Goal: Entertainment & Leisure: Consume media (video, audio)

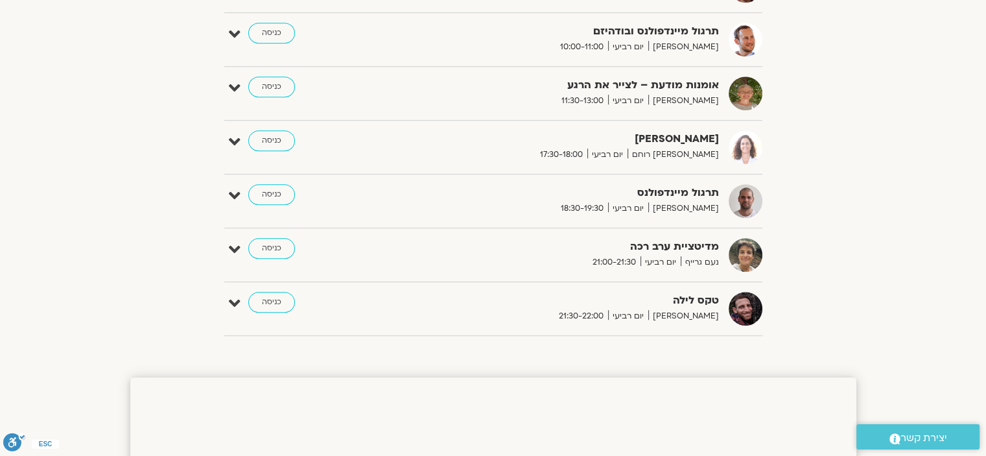
scroll to position [843, 0]
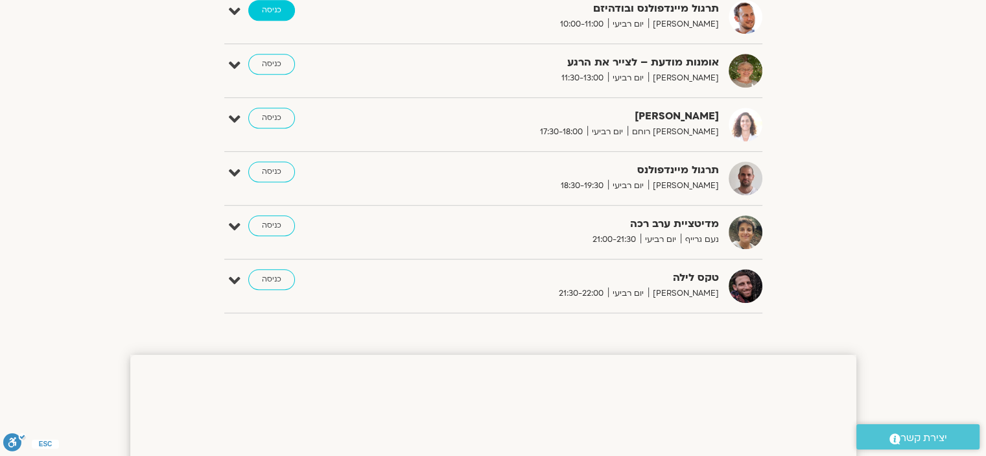
click at [270, 7] on link "כניסה" at bounding box center [271, 10] width 47 height 21
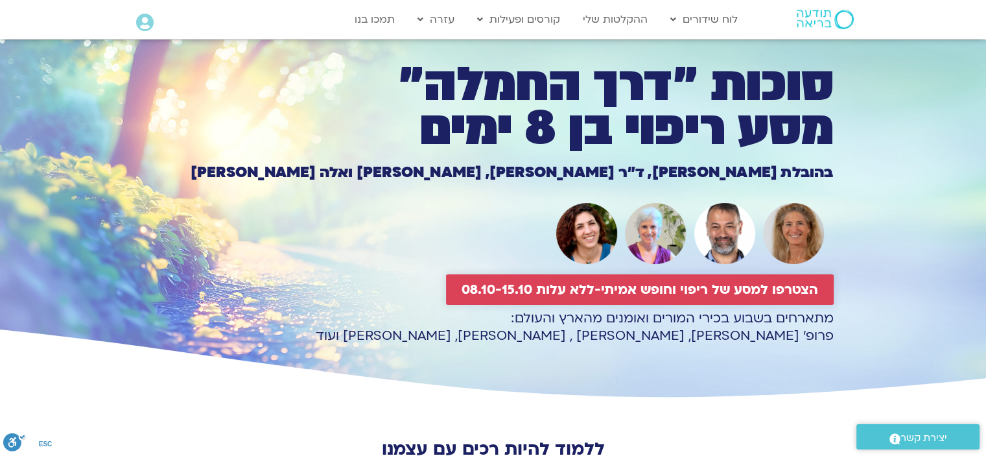
click at [682, 285] on span "הצטרפו למסע של ריפוי וחופש אמיתי-ללא עלות 08.10-15.10" at bounding box center [640, 289] width 357 height 15
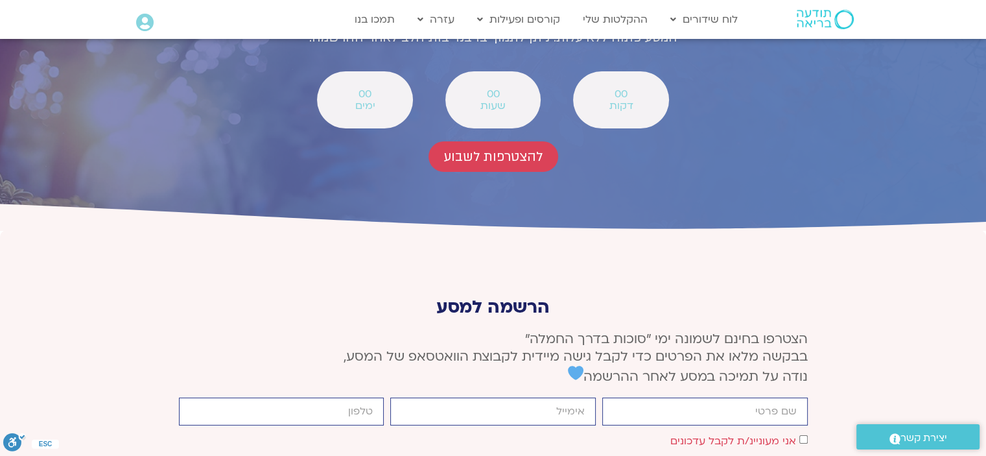
scroll to position [4774, 0]
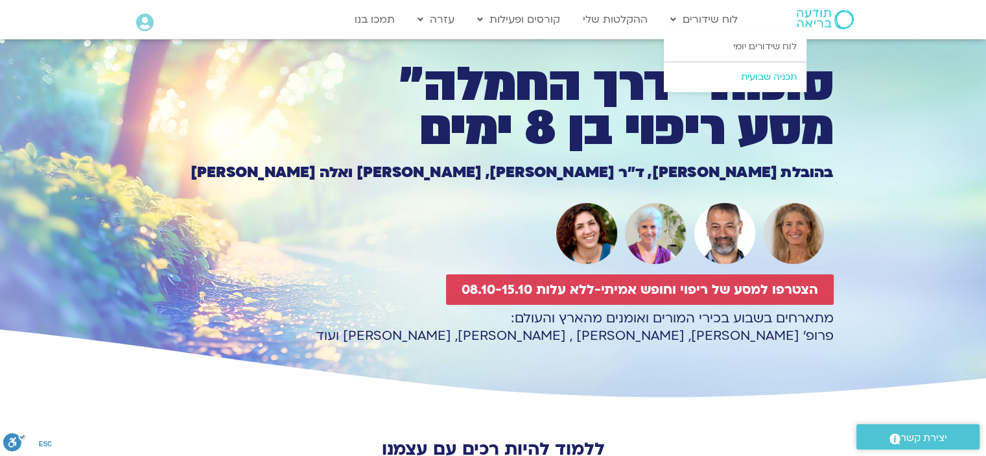
click at [705, 80] on link "תכניה שבועית" at bounding box center [735, 77] width 143 height 30
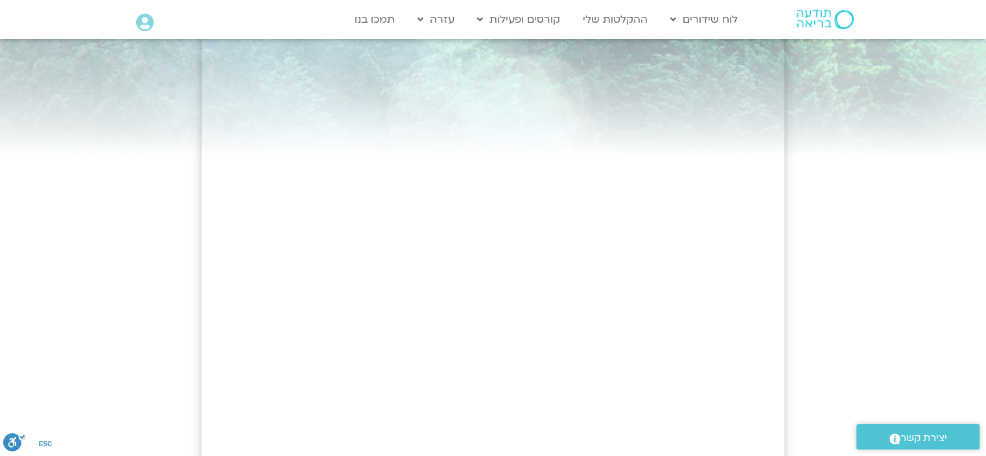
scroll to position [112, 0]
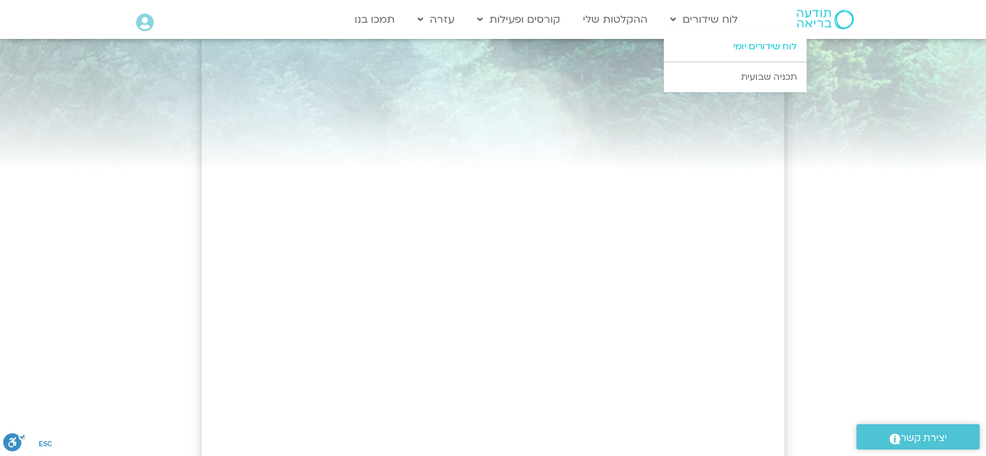
click at [766, 48] on link "לוח שידורים יומי" at bounding box center [735, 47] width 143 height 30
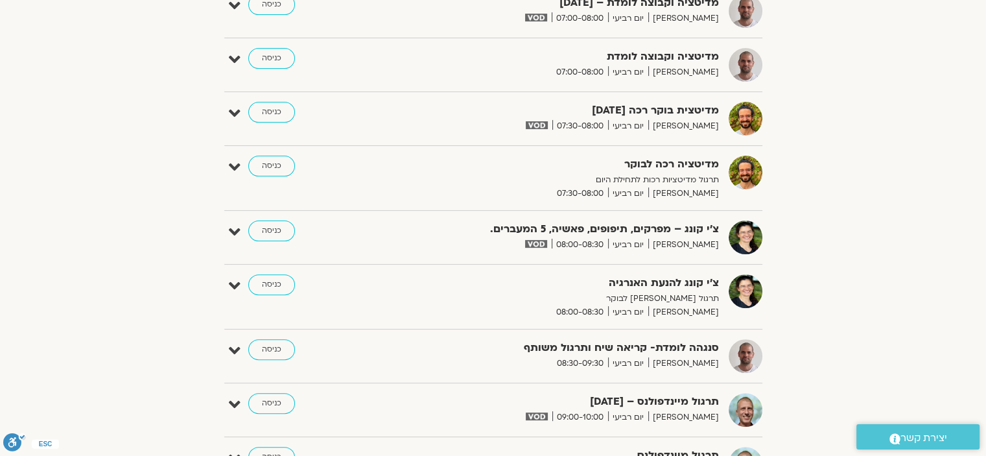
scroll to position [389, 0]
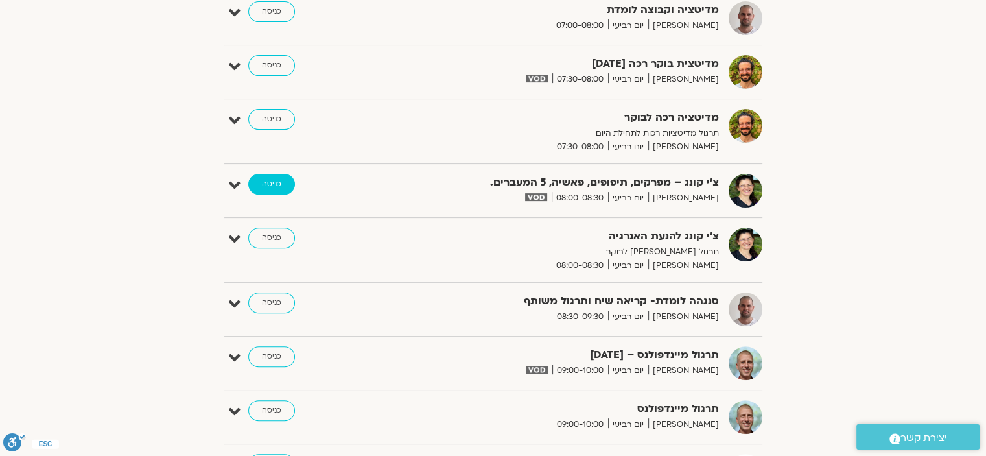
click at [266, 180] on link "כניסה" at bounding box center [271, 184] width 47 height 21
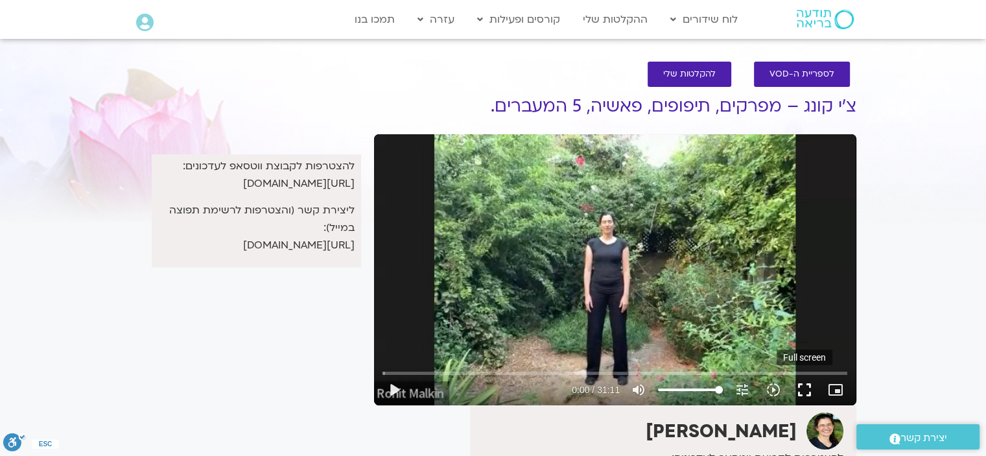
click at [799, 388] on button "fullscreen" at bounding box center [804, 389] width 31 height 31
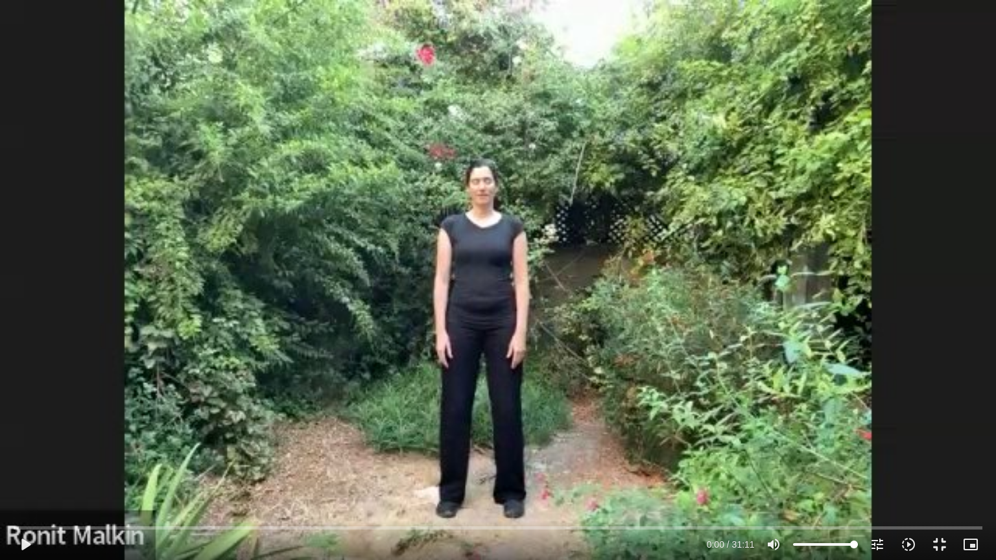
click at [265, 159] on div "Skip ad 27:26 play_arrow 0:00 / 31:11 volume_up Mute tune Resolution Auto 360p …" at bounding box center [498, 280] width 996 height 560
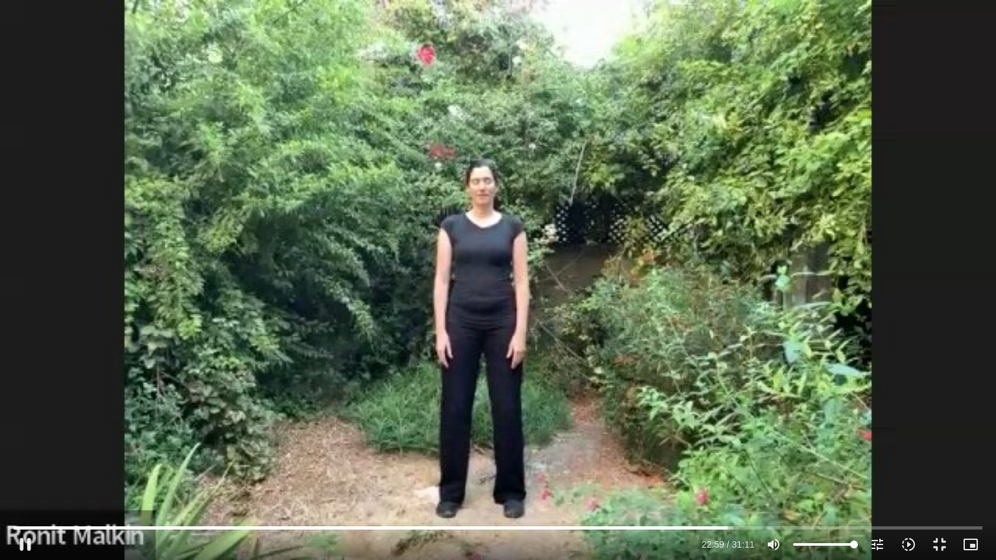
click at [456, 439] on div "Skip ad 14:30 pause 22:59 / 31:11 volume_up Mute tune Resolution Auto 360p slow…" at bounding box center [498, 280] width 996 height 560
type input "1379.413696"
